Goal: Task Accomplishment & Management: Use online tool/utility

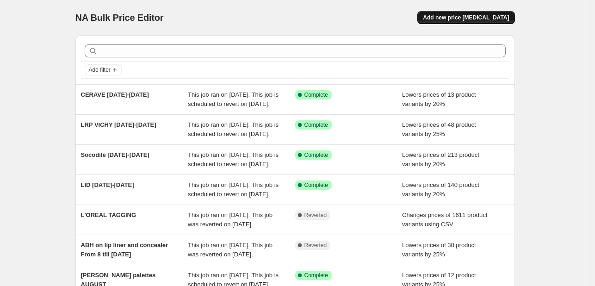
click at [455, 13] on button "Add new price [MEDICAL_DATA]" at bounding box center [465, 17] width 97 height 13
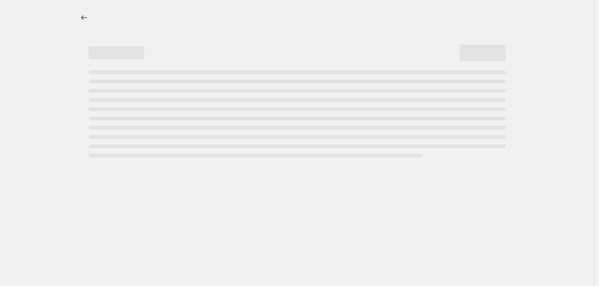
select select "percentage"
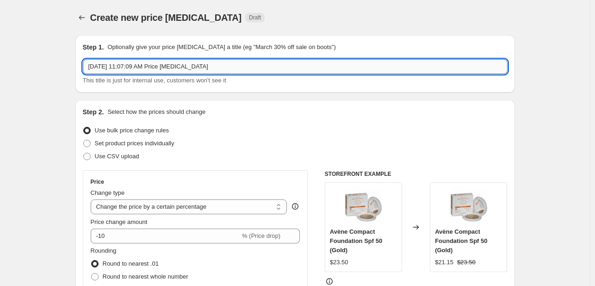
click at [155, 63] on input "[DATE] 11:07:09 AM Price [MEDICAL_DATA]" at bounding box center [295, 66] width 424 height 15
paste input "giorgio armani Lancome Prada Valentino yves saint-laurent"
click at [132, 68] on input "giorgio armani Lancome Prada Valentino yves saint-laurent" at bounding box center [295, 66] width 424 height 15
click at [164, 70] on input "giorgio armani / Lancome Prada Valentino yves saint-laurent" at bounding box center [295, 66] width 424 height 15
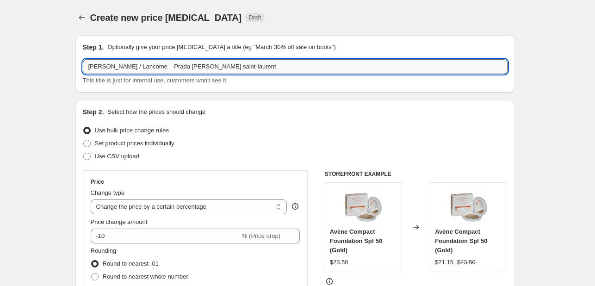
click at [164, 70] on input "giorgio armani / Lancome Prada Valentino yves saint-laurent" at bounding box center [295, 66] width 424 height 15
click at [179, 62] on input "giorgio armani / Lancome / Prada Valentino yves saint-laurent" at bounding box center [295, 66] width 424 height 15
click at [281, 67] on input "giorgio armani / Lancome / Prada / Valentino / yves saint-laurent august 20th" at bounding box center [295, 66] width 424 height 15
type input "[PERSON_NAME] / Lancome / Prada / Valentino / yves saint-laurent [DATE]-[DATE]"
click at [344, 88] on div "Step 1. Optionally give your price change job a title (eg "March 30% off sale o…" at bounding box center [294, 63] width 439 height 57
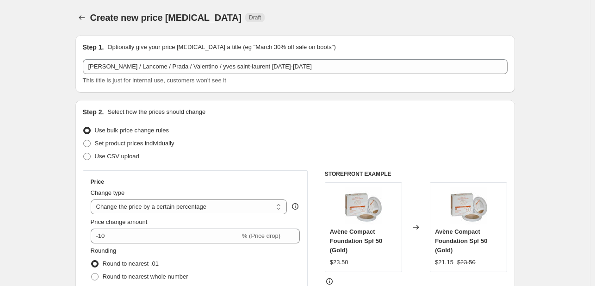
scroll to position [92, 0]
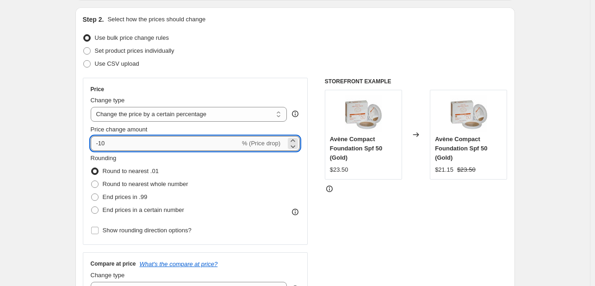
click at [133, 139] on input "-10" at bounding box center [165, 143] width 149 height 15
type input "-1"
type input "-20"
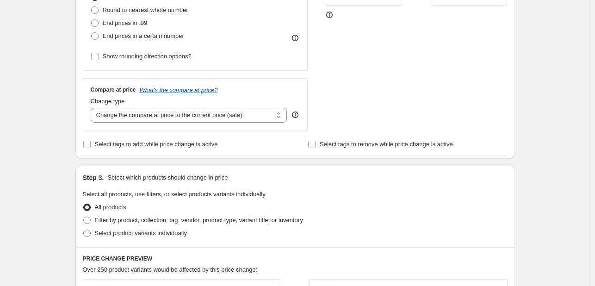
scroll to position [370, 0]
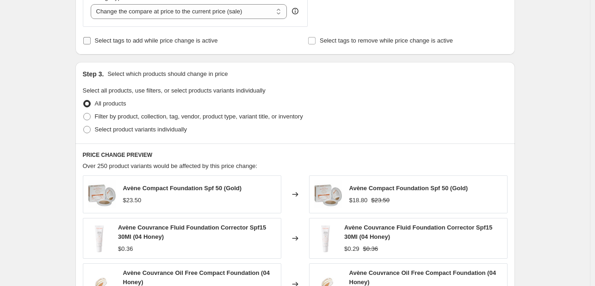
click at [137, 36] on span "Select tags to add while price change is active" at bounding box center [156, 40] width 123 height 9
click at [91, 37] on input "Select tags to add while price change is active" at bounding box center [86, 40] width 7 height 7
checkbox input "true"
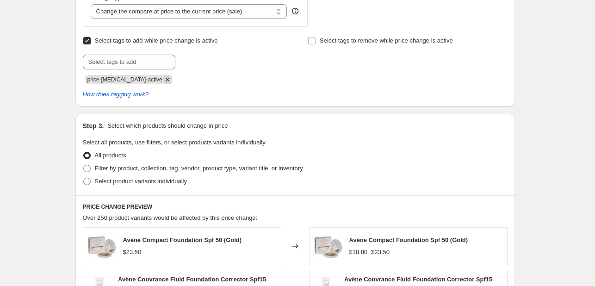
click at [166, 79] on icon "Remove price-change-job-active" at bounding box center [167, 79] width 3 height 3
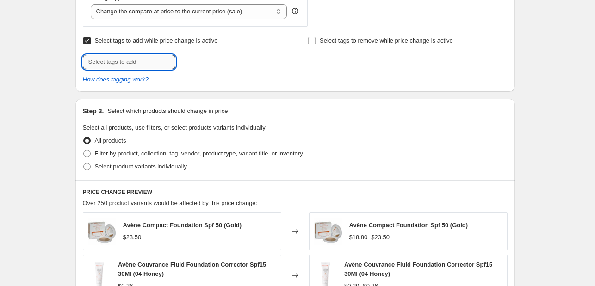
click at [146, 64] on input "text" at bounding box center [129, 62] width 92 height 15
type input "AUG25"
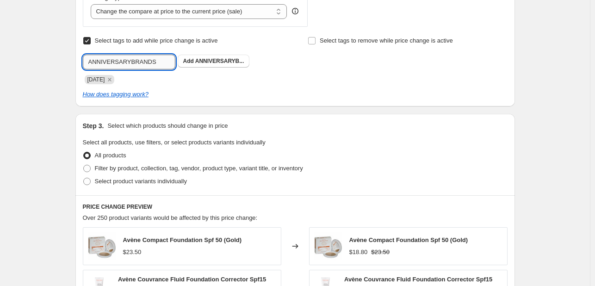
type input "ANNIVERSARYBRANDS"
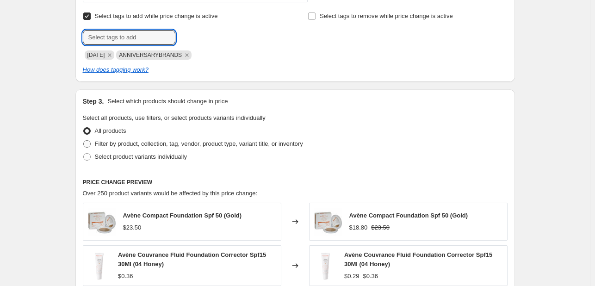
scroll to position [416, 0]
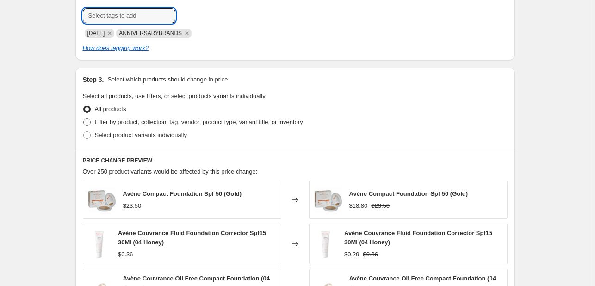
click at [185, 120] on span "Filter by product, collection, tag, vendor, product type, variant title, or inv…" at bounding box center [199, 121] width 208 height 7
click at [84, 119] on input "Filter by product, collection, tag, vendor, product type, variant title, or inv…" at bounding box center [83, 118] width 0 height 0
radio input "true"
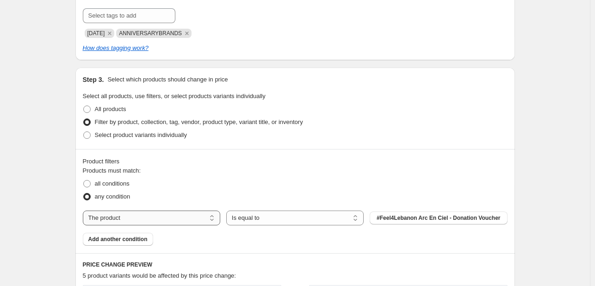
click at [172, 214] on select "The product The product's collection The product's tag The product's vendor The…" at bounding box center [151, 217] width 137 height 15
select select "tag"
click at [122, 135] on span "Select product variants individually" at bounding box center [141, 134] width 92 height 7
click at [84, 132] on input "Select product variants individually" at bounding box center [83, 131] width 0 height 0
radio input "true"
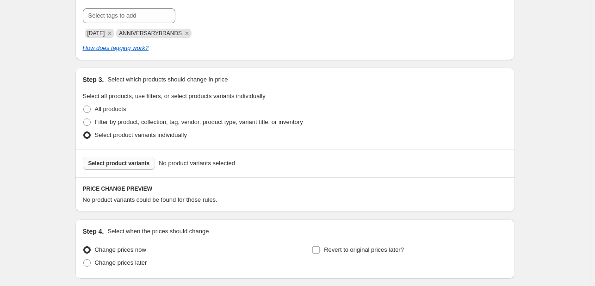
click at [135, 165] on span "Select product variants" at bounding box center [118, 163] width 61 height 7
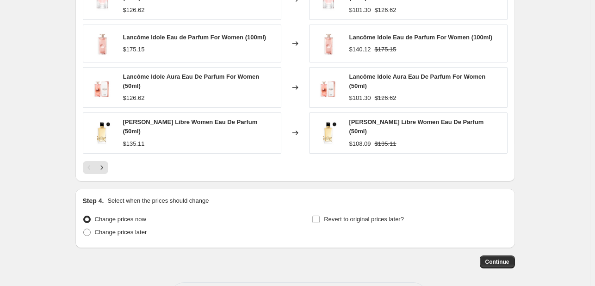
scroll to position [637, 0]
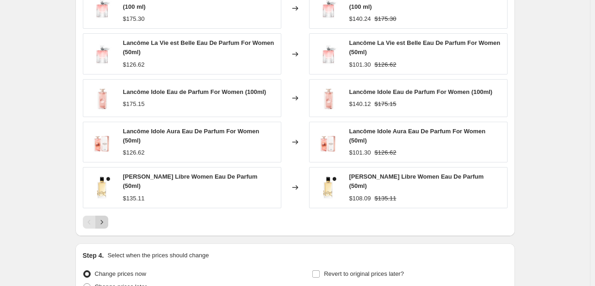
click at [108, 220] on button "Next" at bounding box center [101, 221] width 13 height 13
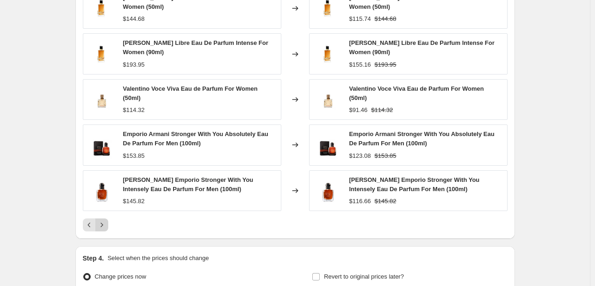
click at [108, 220] on button "Next" at bounding box center [101, 224] width 13 height 13
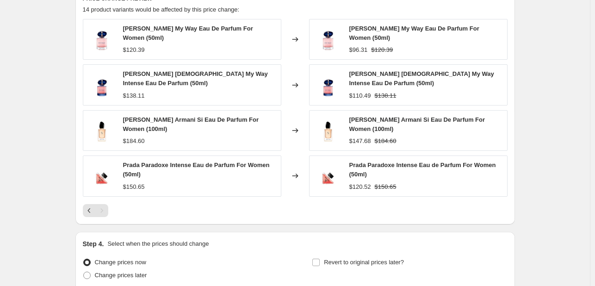
scroll to position [687, 0]
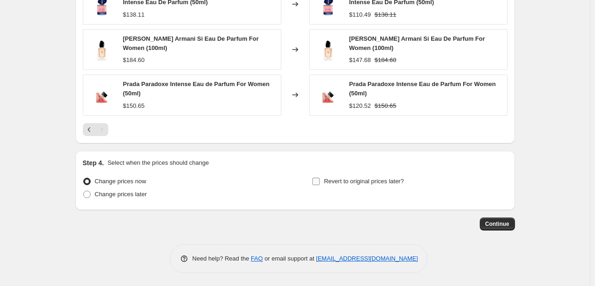
click at [336, 179] on span "Revert to original prices later?" at bounding box center [364, 181] width 80 height 7
click at [319, 179] on input "Revert to original prices later?" at bounding box center [315, 181] width 7 height 7
checkbox input "true"
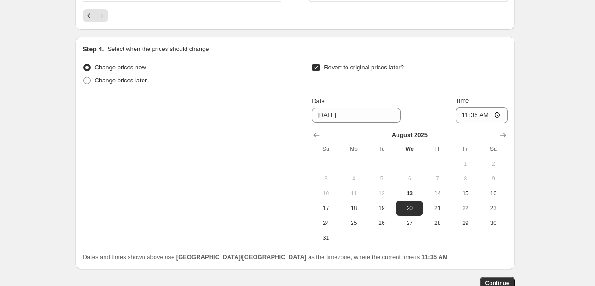
scroll to position [860, 0]
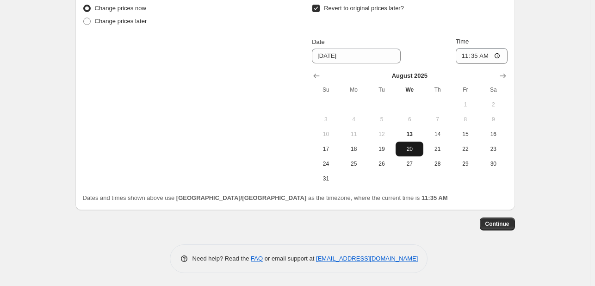
click at [416, 147] on span "20" at bounding box center [409, 148] width 20 height 7
click at [473, 54] on input "11:35" at bounding box center [481, 56] width 52 height 16
type input "23:55"
click at [508, 222] on span "Continue" at bounding box center [497, 223] width 24 height 7
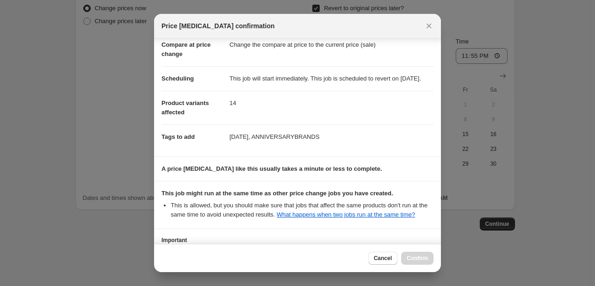
scroll to position [146, 0]
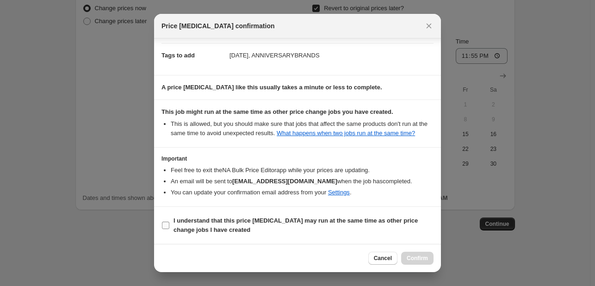
click at [408, 228] on span "I understand that this price change job may run at the same time as other price…" at bounding box center [303, 225] width 260 height 18
click at [169, 228] on input "I understand that this price change job may run at the same time as other price…" at bounding box center [165, 224] width 7 height 7
checkbox input "true"
click at [427, 256] on span "Confirm" at bounding box center [416, 257] width 21 height 7
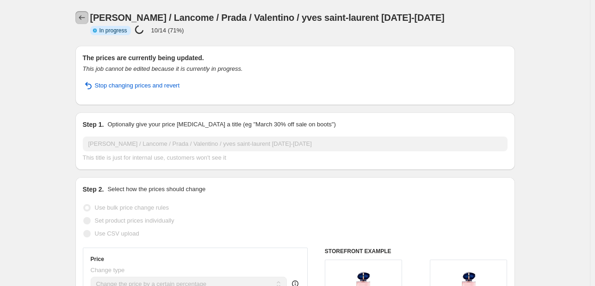
click at [78, 17] on button "Price change jobs" at bounding box center [81, 17] width 13 height 13
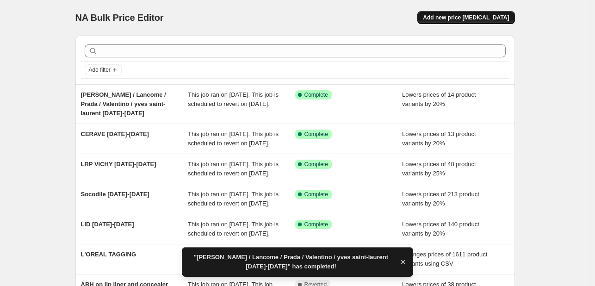
click at [485, 16] on span "Add new price [MEDICAL_DATA]" at bounding box center [466, 17] width 86 height 7
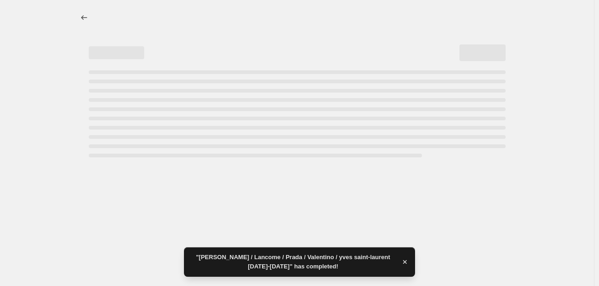
select select "percentage"
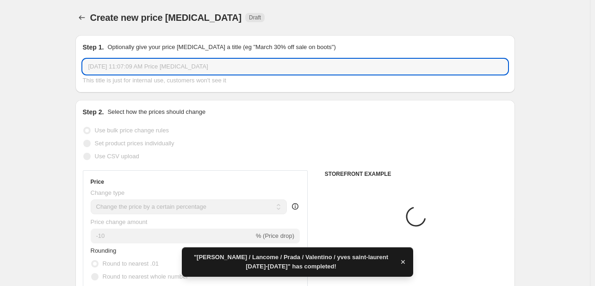
click at [220, 67] on input "Aug 13, 2025, 11:07:09 AM Price change job" at bounding box center [295, 66] width 424 height 15
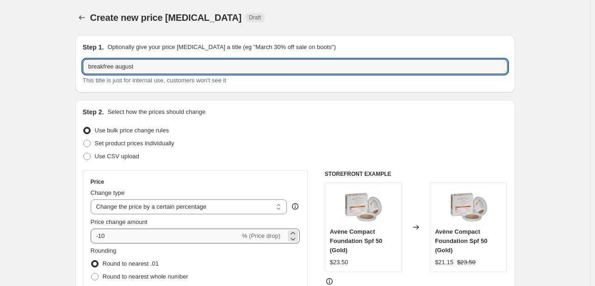
type input "breakfree august"
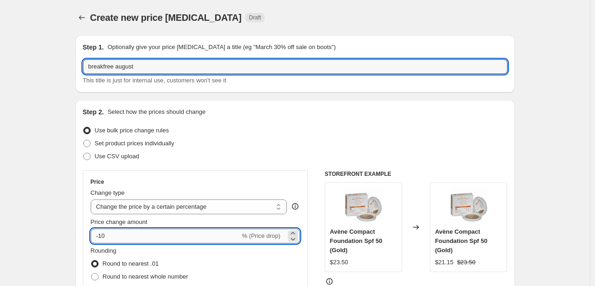
click at [133, 232] on input "-10" at bounding box center [165, 235] width 149 height 15
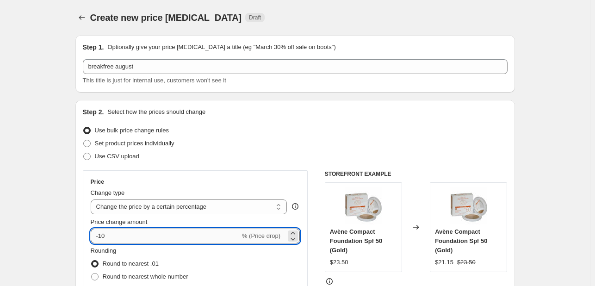
type input "-1"
type input "-30"
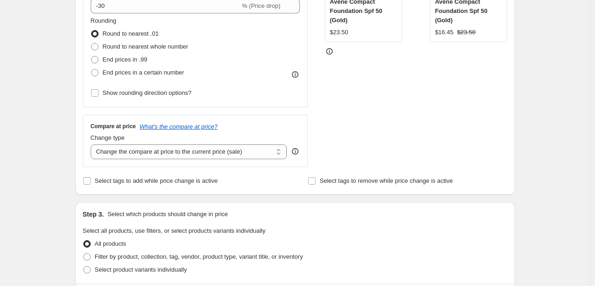
scroll to position [231, 0]
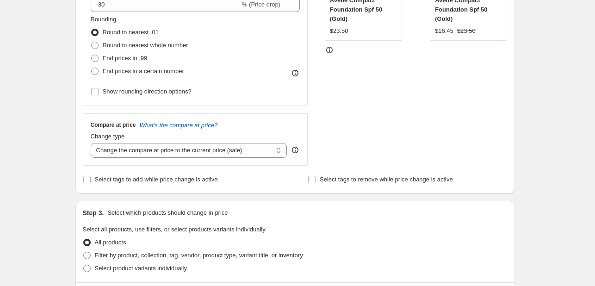
click at [132, 172] on div "Step 2. Select how the prices should change Use bulk price change rules Set pro…" at bounding box center [295, 31] width 424 height 310
click at [141, 180] on span "Select tags to add while price change is active" at bounding box center [156, 179] width 123 height 7
click at [91, 180] on input "Select tags to add while price change is active" at bounding box center [86, 179] width 7 height 7
checkbox input "true"
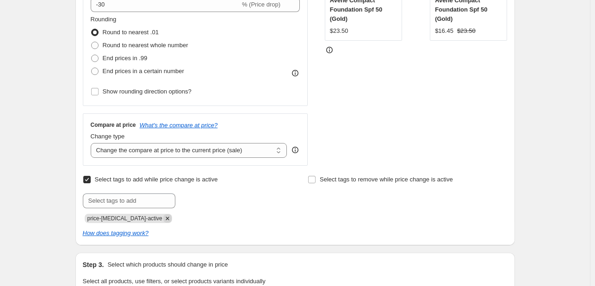
click at [163, 215] on icon "Remove price-change-job-active" at bounding box center [167, 218] width 8 height 8
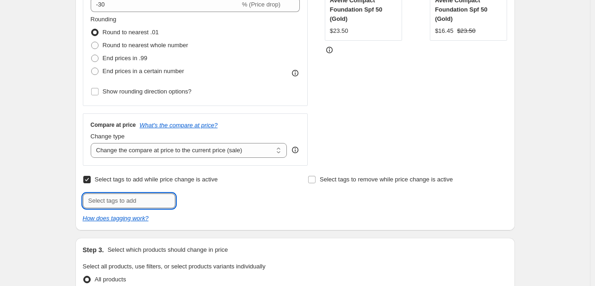
click at [150, 202] on input "text" at bounding box center [129, 200] width 92 height 15
type input "AUG25"
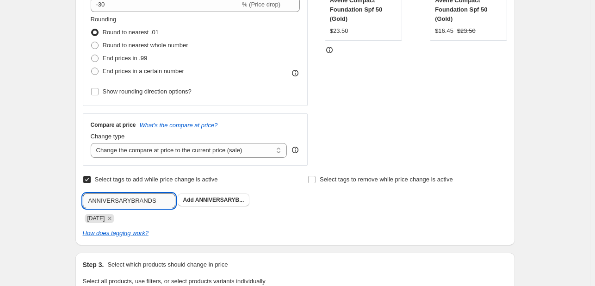
type input "ANNIVERSARYBRANDS"
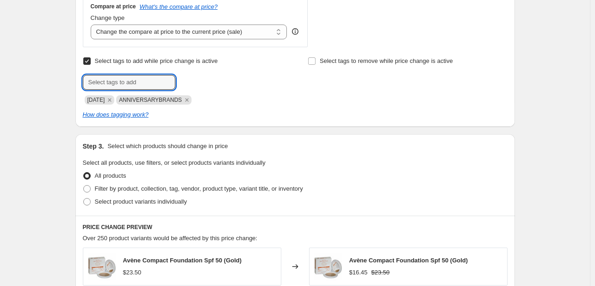
scroll to position [416, 0]
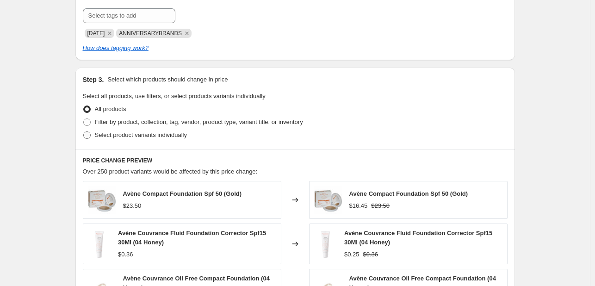
click at [172, 134] on span "Select product variants individually" at bounding box center [141, 134] width 92 height 7
click at [84, 132] on input "Select product variants individually" at bounding box center [83, 131] width 0 height 0
radio input "true"
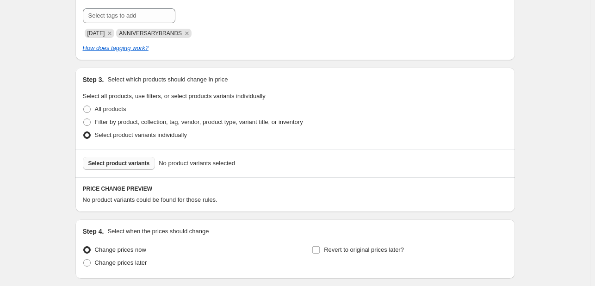
click at [135, 165] on span "Select product variants" at bounding box center [118, 163] width 61 height 7
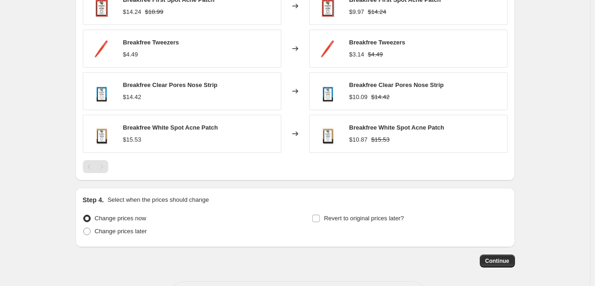
scroll to position [536, 0]
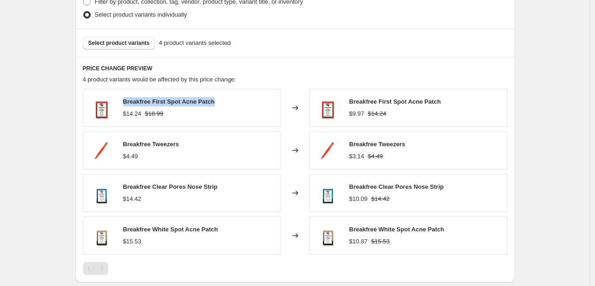
drag, startPoint x: 188, startPoint y: 98, endPoint x: 126, endPoint y: 98, distance: 62.4
click at [126, 98] on div "Breakfree First Spot Acne Patch $14.24 $18.99" at bounding box center [182, 108] width 198 height 38
click at [132, 104] on span "Breakfree First Spot Acne Patch" at bounding box center [169, 101] width 92 height 7
drag, startPoint x: 127, startPoint y: 103, endPoint x: 220, endPoint y: 101, distance: 92.9
click at [220, 101] on div "Breakfree First Spot Acne Patch $14.24 $18.99" at bounding box center [182, 108] width 198 height 38
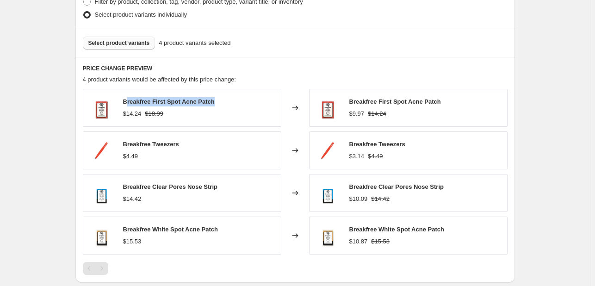
click at [215, 100] on div "Breakfree First Spot Acne Patch $14.24 $18.99" at bounding box center [182, 108] width 198 height 38
drag, startPoint x: 214, startPoint y: 102, endPoint x: 125, endPoint y: 103, distance: 88.3
click at [125, 103] on div "Breakfree First Spot Acne Patch $14.24 $18.99" at bounding box center [182, 108] width 198 height 38
copy span "Breakfree First Spot Acne Patch"
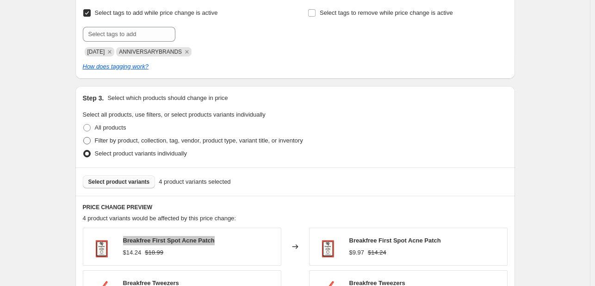
scroll to position [444, 0]
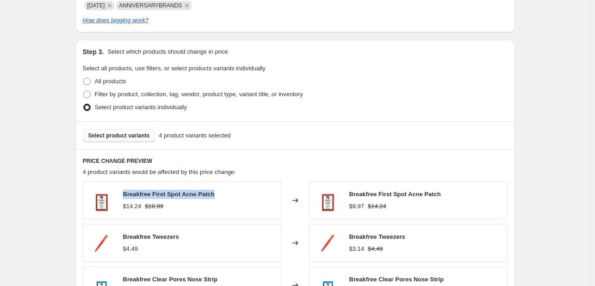
click at [137, 135] on span "Select product variants" at bounding box center [118, 135] width 61 height 7
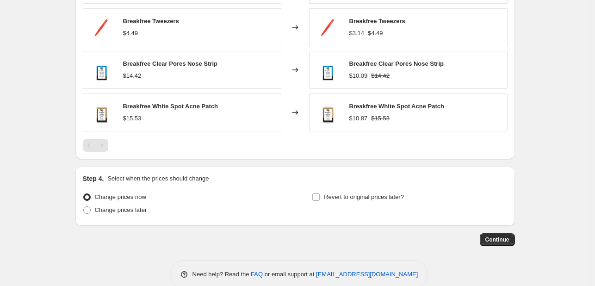
scroll to position [675, 0]
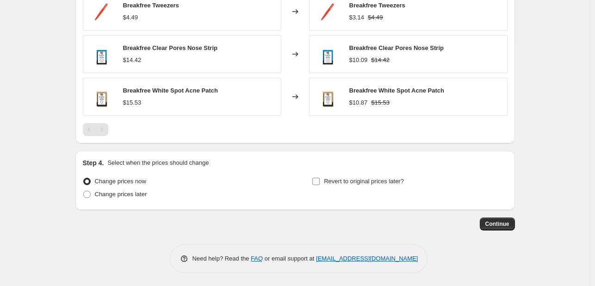
click at [346, 178] on span "Revert to original prices later?" at bounding box center [364, 181] width 80 height 7
click at [319, 178] on input "Revert to original prices later?" at bounding box center [315, 181] width 7 height 7
checkbox input "true"
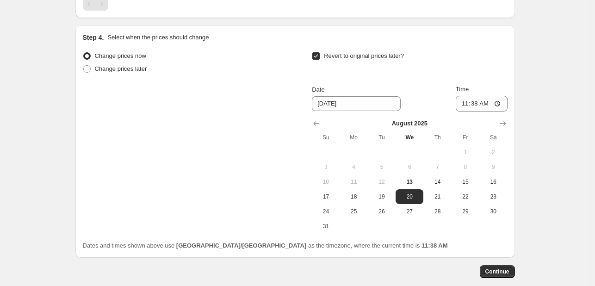
scroll to position [814, 0]
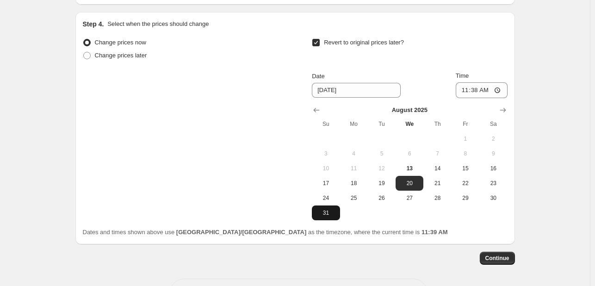
click at [336, 211] on span "31" at bounding box center [325, 212] width 20 height 7
type input "8/31/2025"
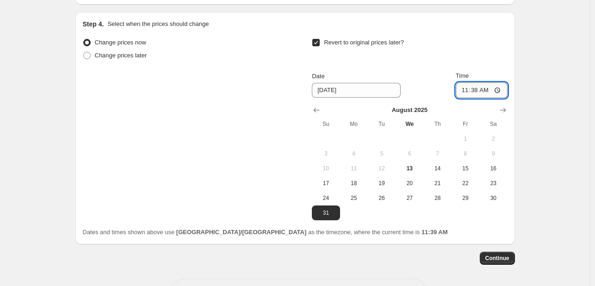
click at [468, 86] on input "11:38" at bounding box center [481, 90] width 52 height 16
type input "23:55"
click at [506, 259] on span "Continue" at bounding box center [497, 257] width 24 height 7
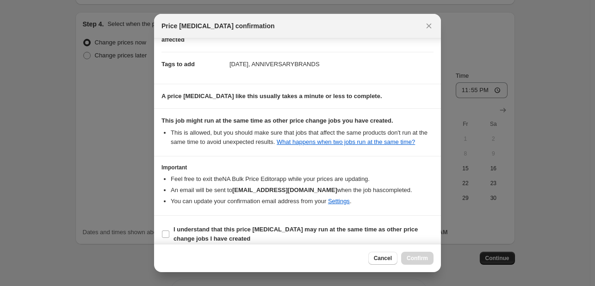
scroll to position [136, 0]
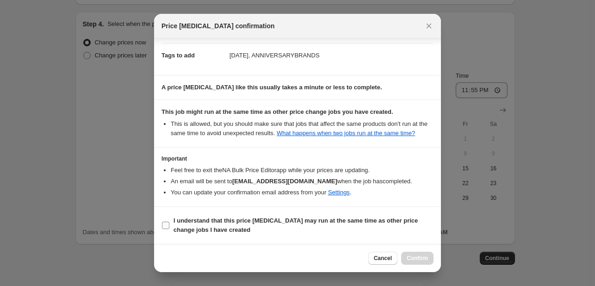
click at [387, 228] on span "I understand that this price change job may run at the same time as other price…" at bounding box center [303, 225] width 260 height 18
click at [169, 228] on input "I understand that this price change job may run at the same time as other price…" at bounding box center [165, 224] width 7 height 7
checkbox input "true"
click at [427, 258] on span "Confirm" at bounding box center [416, 257] width 21 height 7
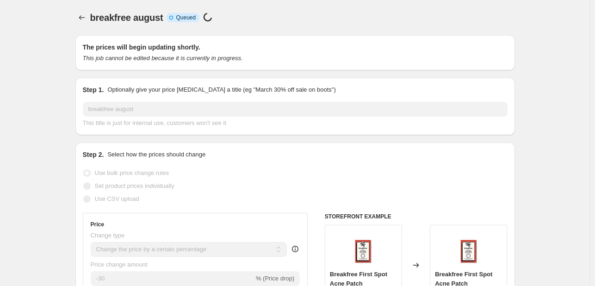
scroll to position [814, 0]
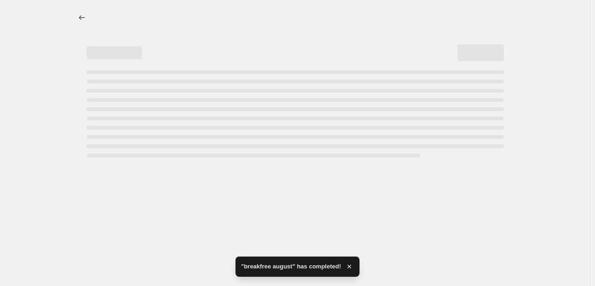
select select "percentage"
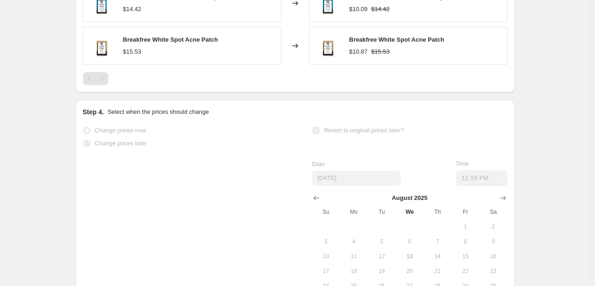
scroll to position [0, 0]
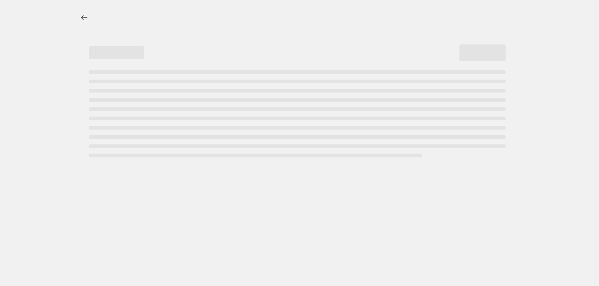
select select "percentage"
select select "tag"
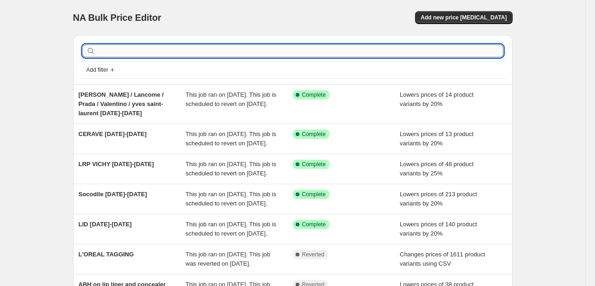
click at [188, 56] on input "text" at bounding box center [300, 50] width 406 height 13
type input "BREAKFREE"
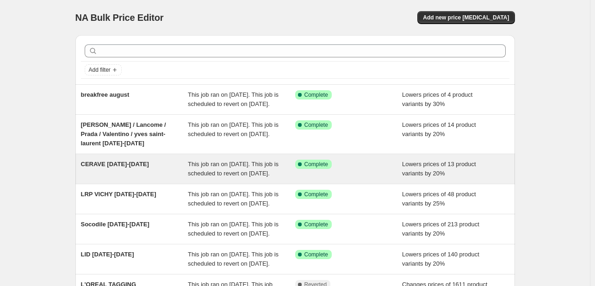
click at [165, 177] on div "CERAVE [DATE]-[DATE]" at bounding box center [134, 169] width 107 height 18
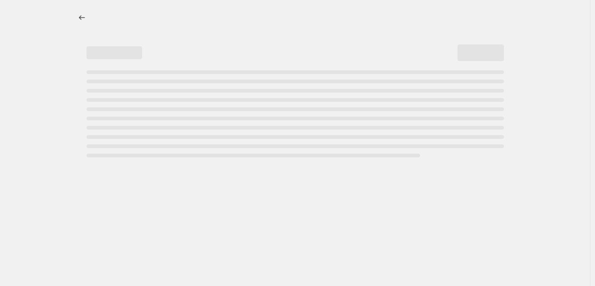
select select "percentage"
select select "tag"
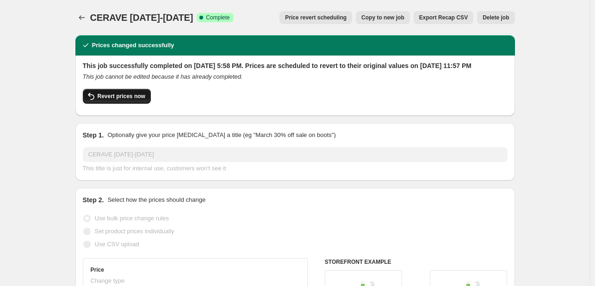
click at [126, 100] on span "Revert prices now" at bounding box center [122, 95] width 48 height 7
checkbox input "false"
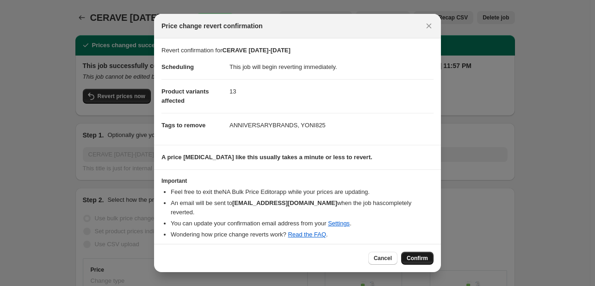
click at [420, 259] on button "Confirm" at bounding box center [417, 258] width 32 height 13
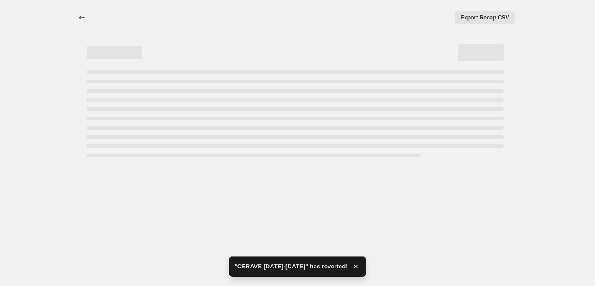
select select "percentage"
select select "tag"
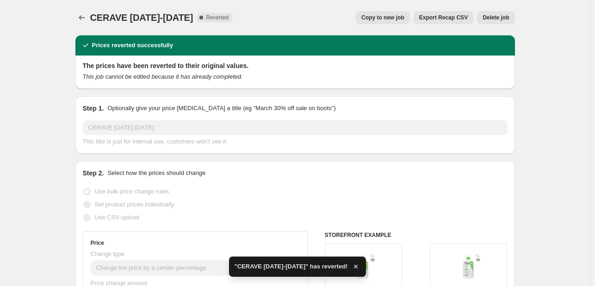
click at [404, 21] on span "Copy to new job" at bounding box center [382, 17] width 43 height 7
select select "percentage"
select select "tag"
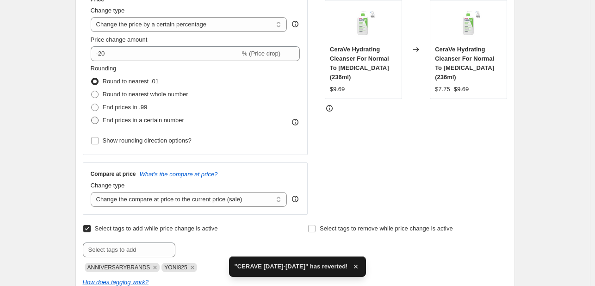
scroll to position [185, 0]
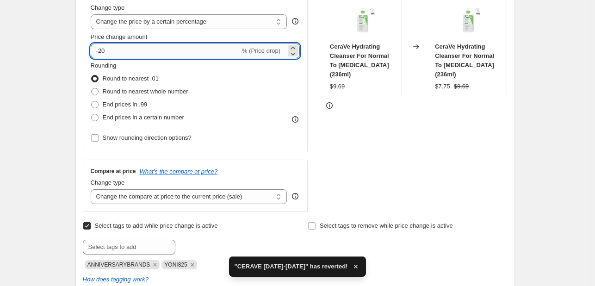
click at [143, 56] on input "-20" at bounding box center [165, 50] width 149 height 15
type input "-2"
type input "-15"
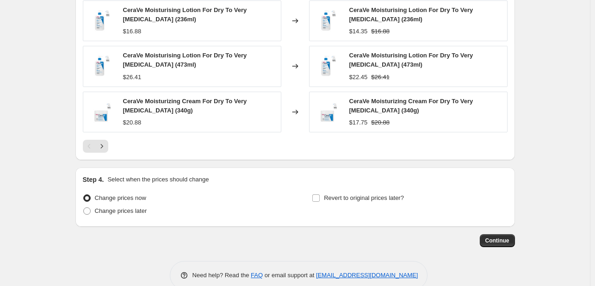
scroll to position [808, 0]
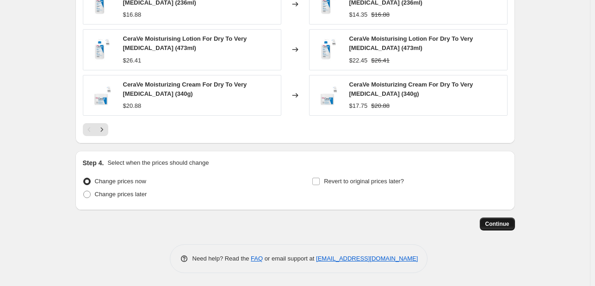
click at [486, 221] on button "Continue" at bounding box center [496, 223] width 35 height 13
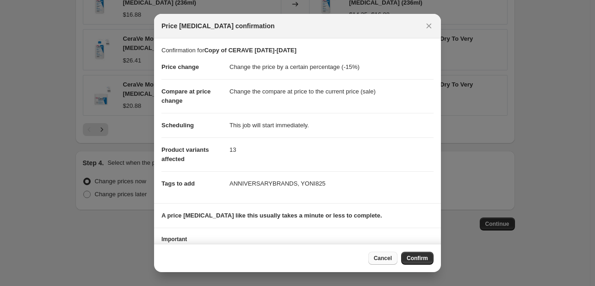
click at [381, 254] on span "Cancel" at bounding box center [383, 257] width 18 height 7
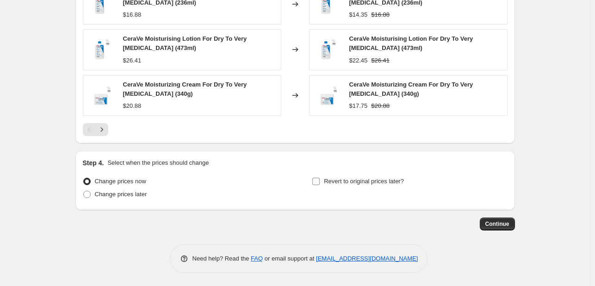
click at [374, 185] on label "Revert to original prices later?" at bounding box center [358, 181] width 92 height 13
click at [319, 185] on input "Revert to original prices later?" at bounding box center [315, 181] width 7 height 7
checkbox input "true"
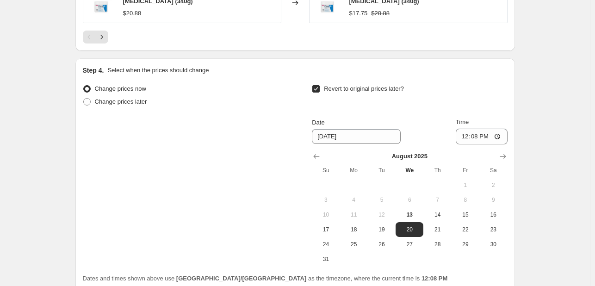
scroll to position [981, 0]
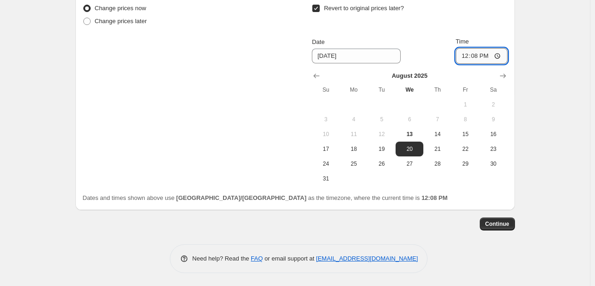
click at [466, 55] on input "12:08" at bounding box center [481, 56] width 52 height 16
type input "23:55"
click at [501, 223] on span "Continue" at bounding box center [497, 223] width 24 height 7
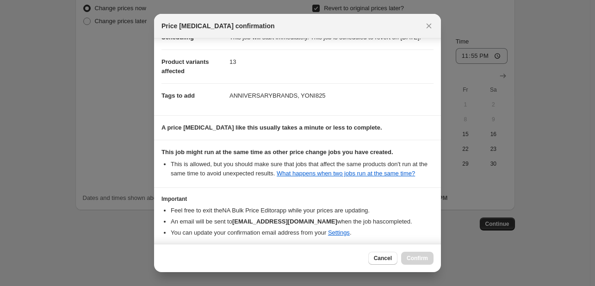
scroll to position [136, 0]
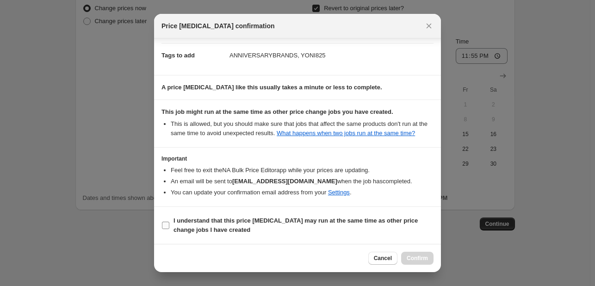
drag, startPoint x: 374, startPoint y: 227, endPoint x: 382, endPoint y: 232, distance: 8.9
click at [374, 228] on span "I understand that this price change job may run at the same time as other price…" at bounding box center [303, 225] width 260 height 18
click at [169, 228] on input "I understand that this price change job may run at the same time as other price…" at bounding box center [165, 224] width 7 height 7
checkbox input "true"
click at [413, 254] on button "Confirm" at bounding box center [417, 258] width 32 height 13
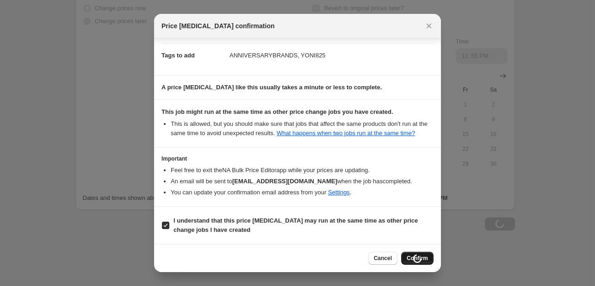
scroll to position [981, 0]
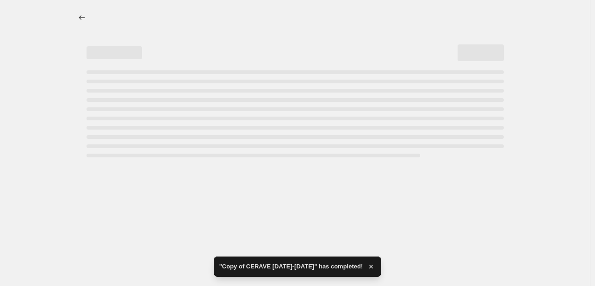
select select "percentage"
select select "tag"
